Goal: Task Accomplishment & Management: Complete application form

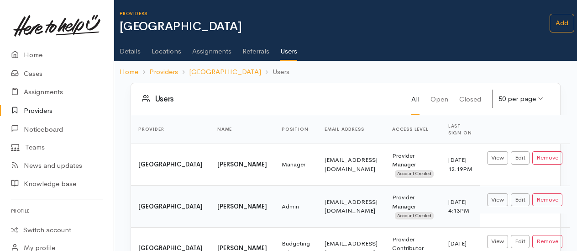
click at [210, 54] on link "Assignments" at bounding box center [211, 48] width 39 height 26
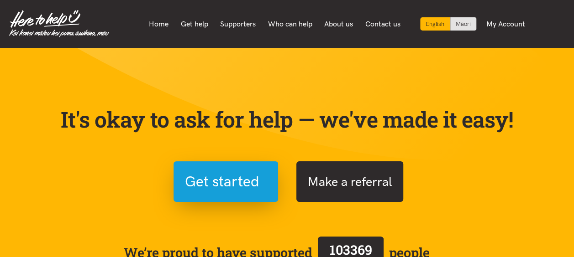
click at [318, 175] on button "Make a referral" at bounding box center [349, 182] width 107 height 41
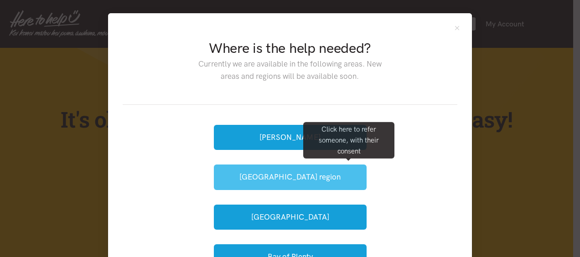
click at [230, 175] on button "Waikato region" at bounding box center [290, 177] width 153 height 25
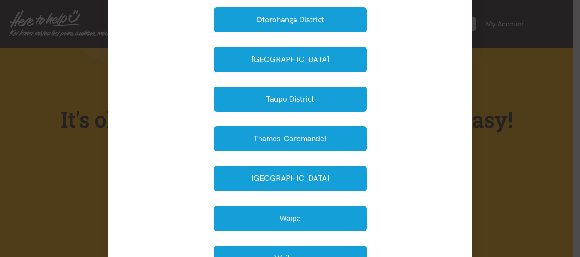
scroll to position [279, 0]
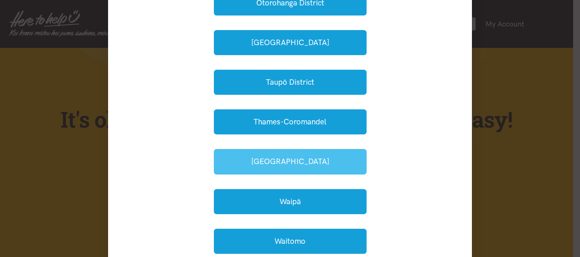
click at [301, 162] on button "[GEOGRAPHIC_DATA]" at bounding box center [290, 161] width 153 height 25
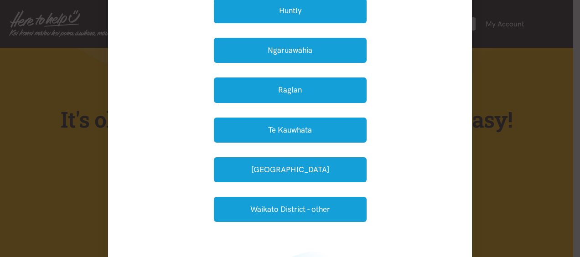
scroll to position [145, 0]
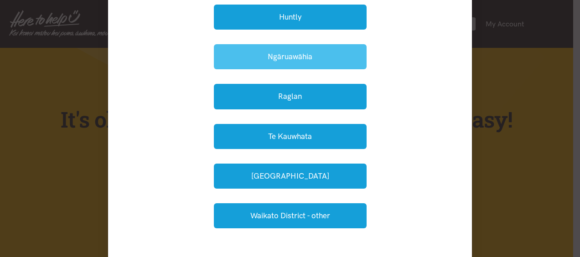
click at [295, 57] on button "Ngāruawāhia" at bounding box center [290, 56] width 153 height 25
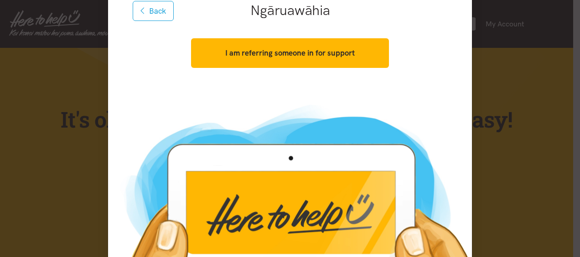
scroll to position [122, 0]
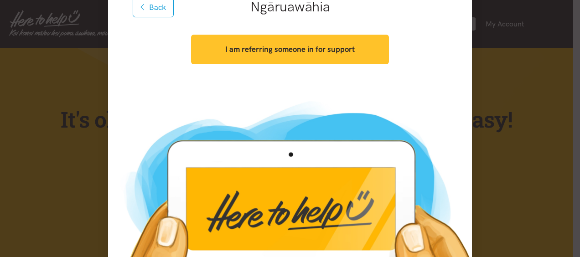
click at [297, 50] on strong "I am referring someone in for support" at bounding box center [290, 49] width 130 height 9
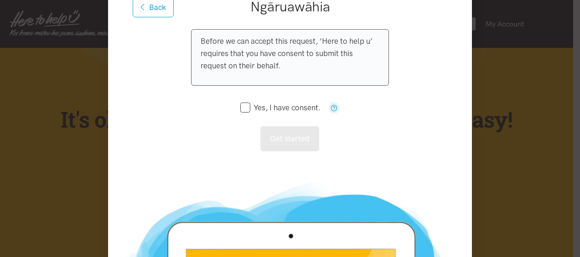
click at [240, 107] on input "Yes, I have consent." at bounding box center [280, 108] width 80 height 8
checkbox input "true"
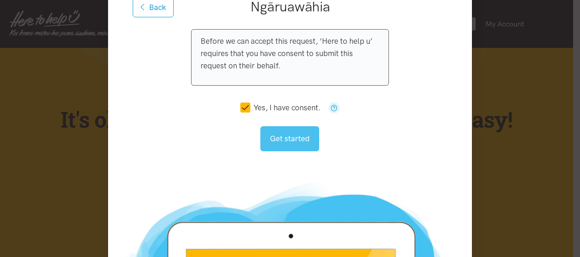
click at [269, 133] on button "Get started" at bounding box center [290, 138] width 59 height 25
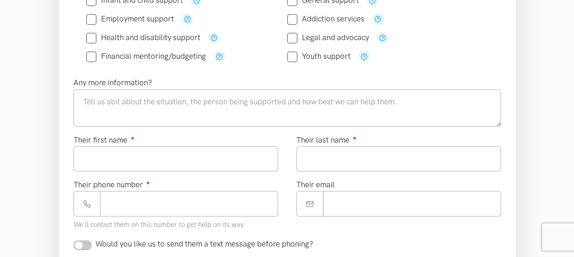
scroll to position [248, 0]
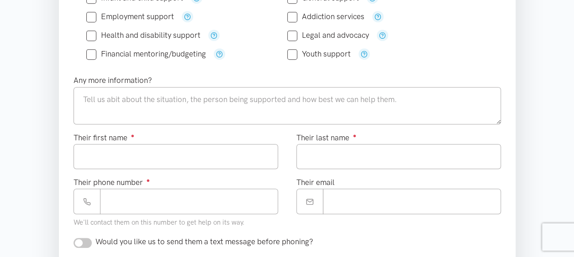
click at [27, 65] on section "Required ● What help is needed? ● All help is subject to availability Food supp…" at bounding box center [287, 236] width 574 height 658
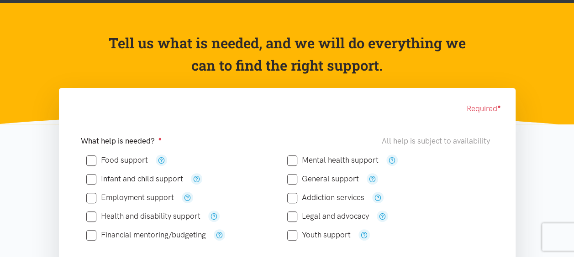
scroll to position [0, 0]
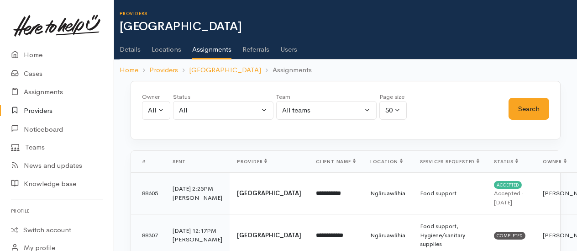
click at [131, 49] on link "Details" at bounding box center [130, 46] width 21 height 26
